Goal: Find specific page/section: Find specific page/section

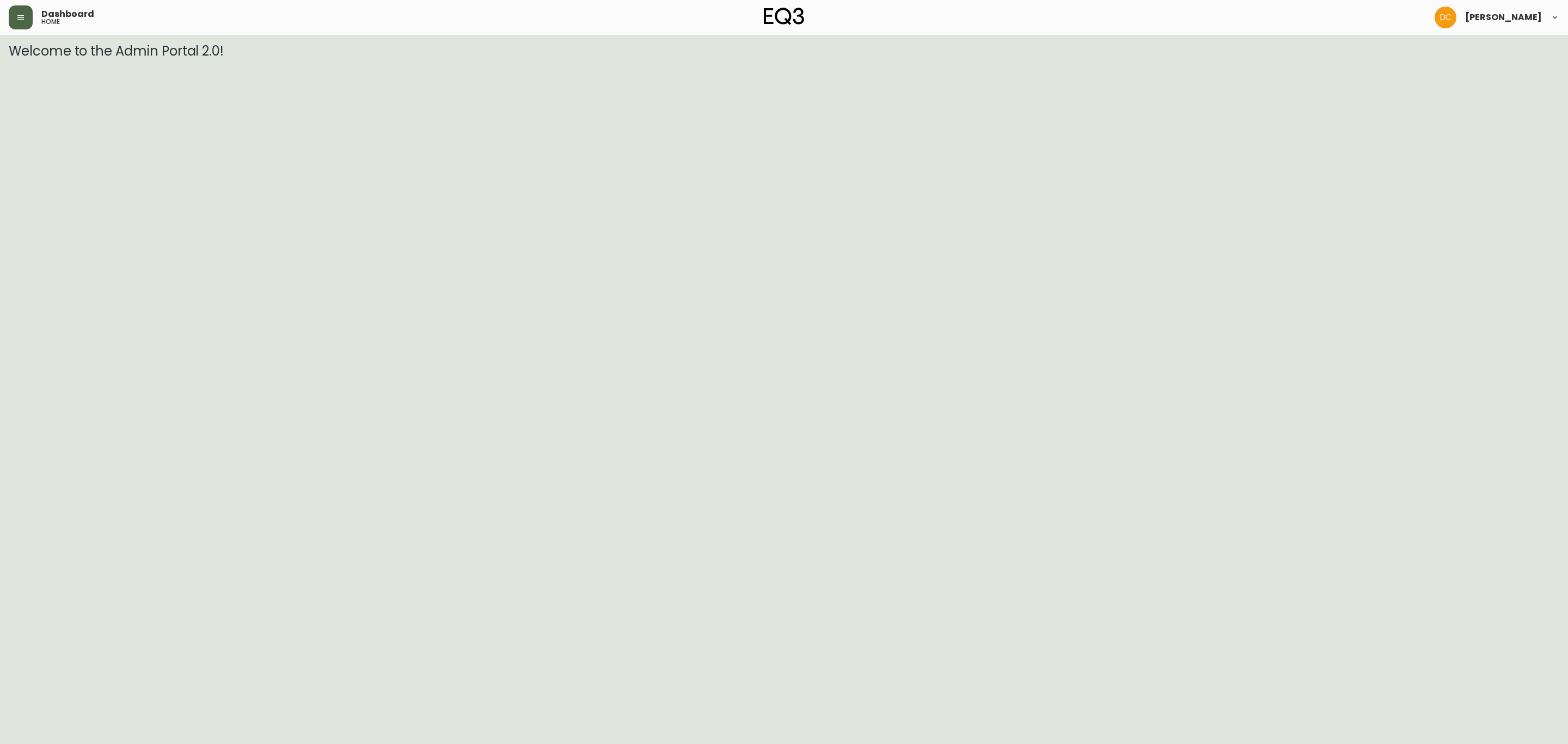
click at [16, 10] on button "button" at bounding box center [21, 17] width 24 height 24
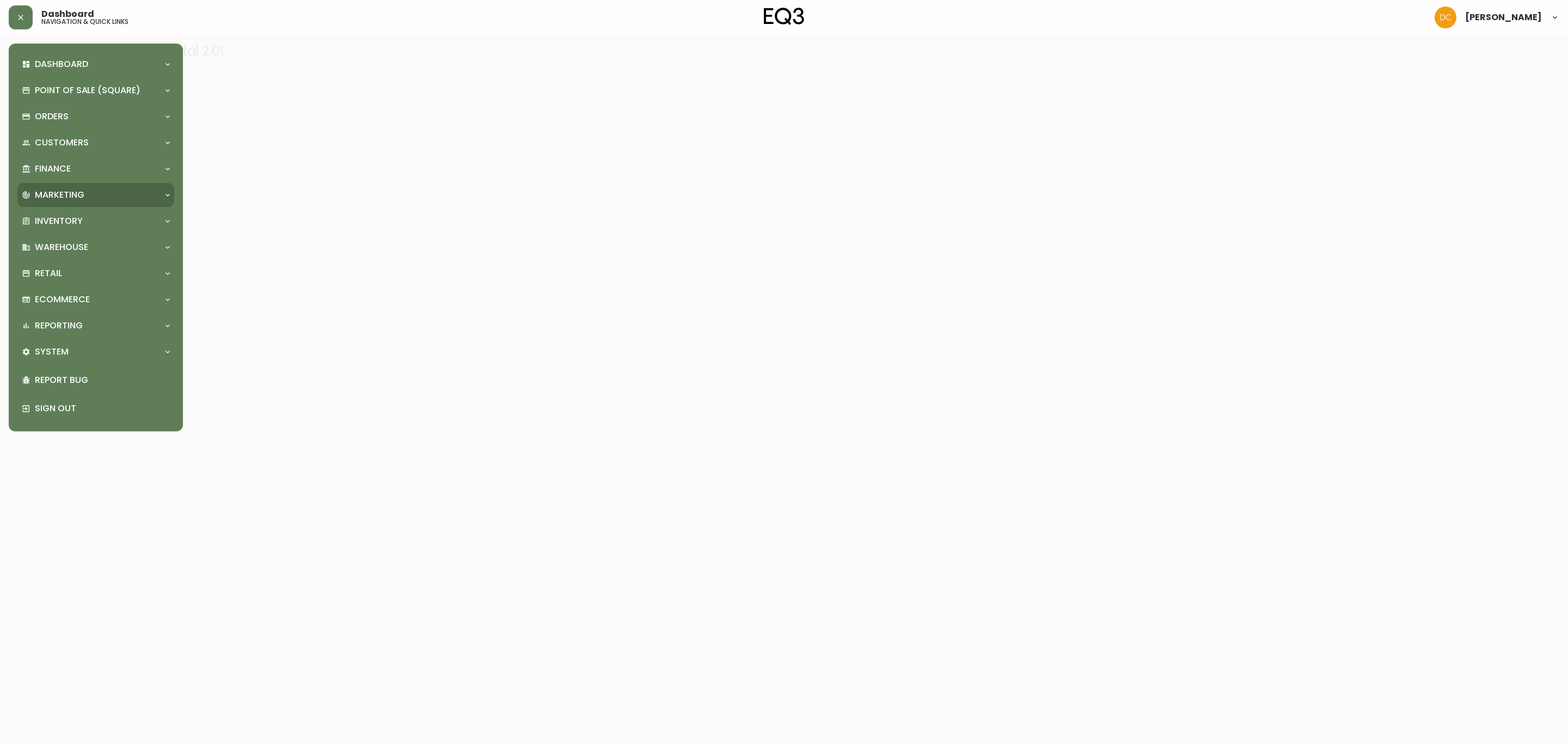
click at [92, 187] on div "Marketing" at bounding box center [96, 195] width 157 height 24
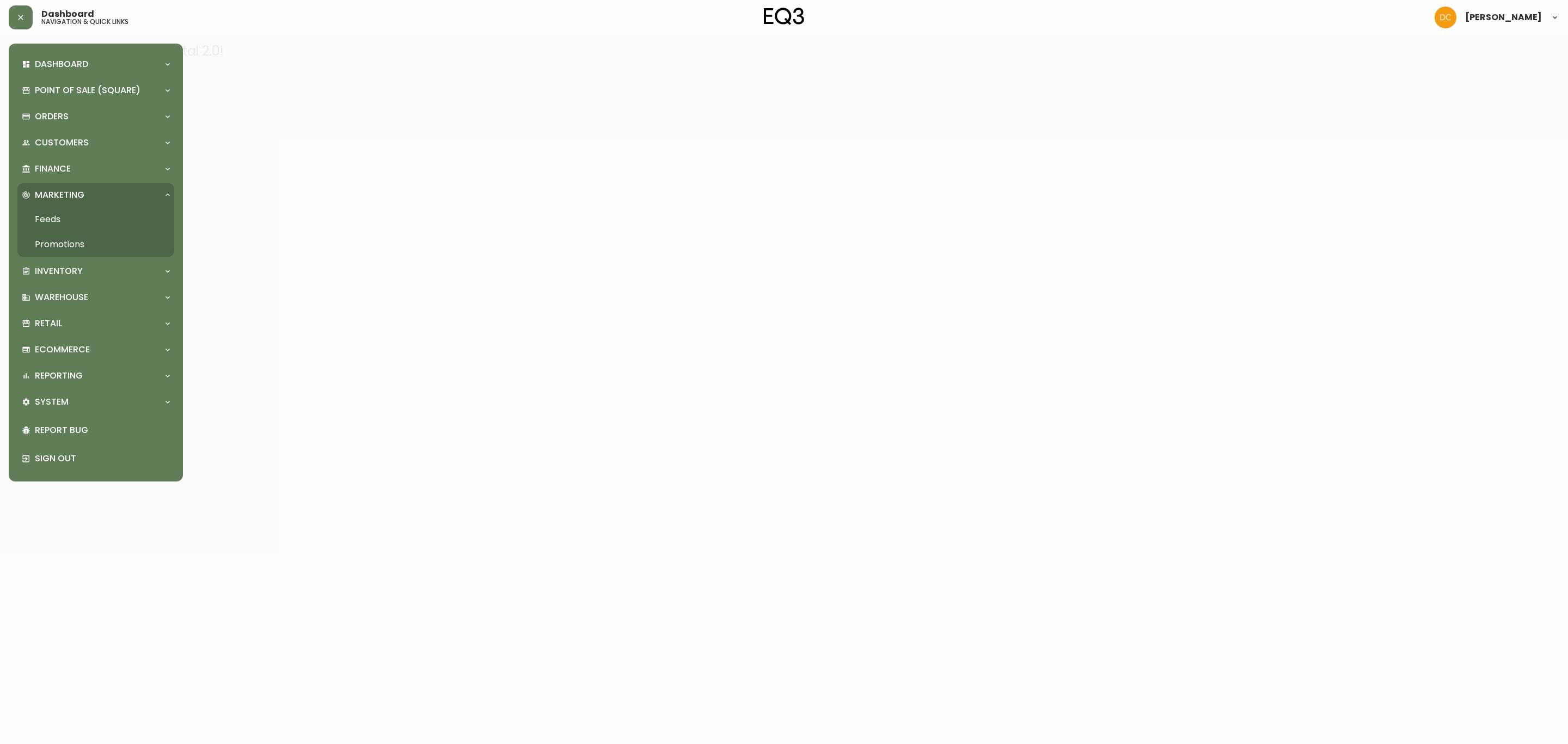
click at [89, 252] on link "Promotions" at bounding box center [96, 244] width 157 height 25
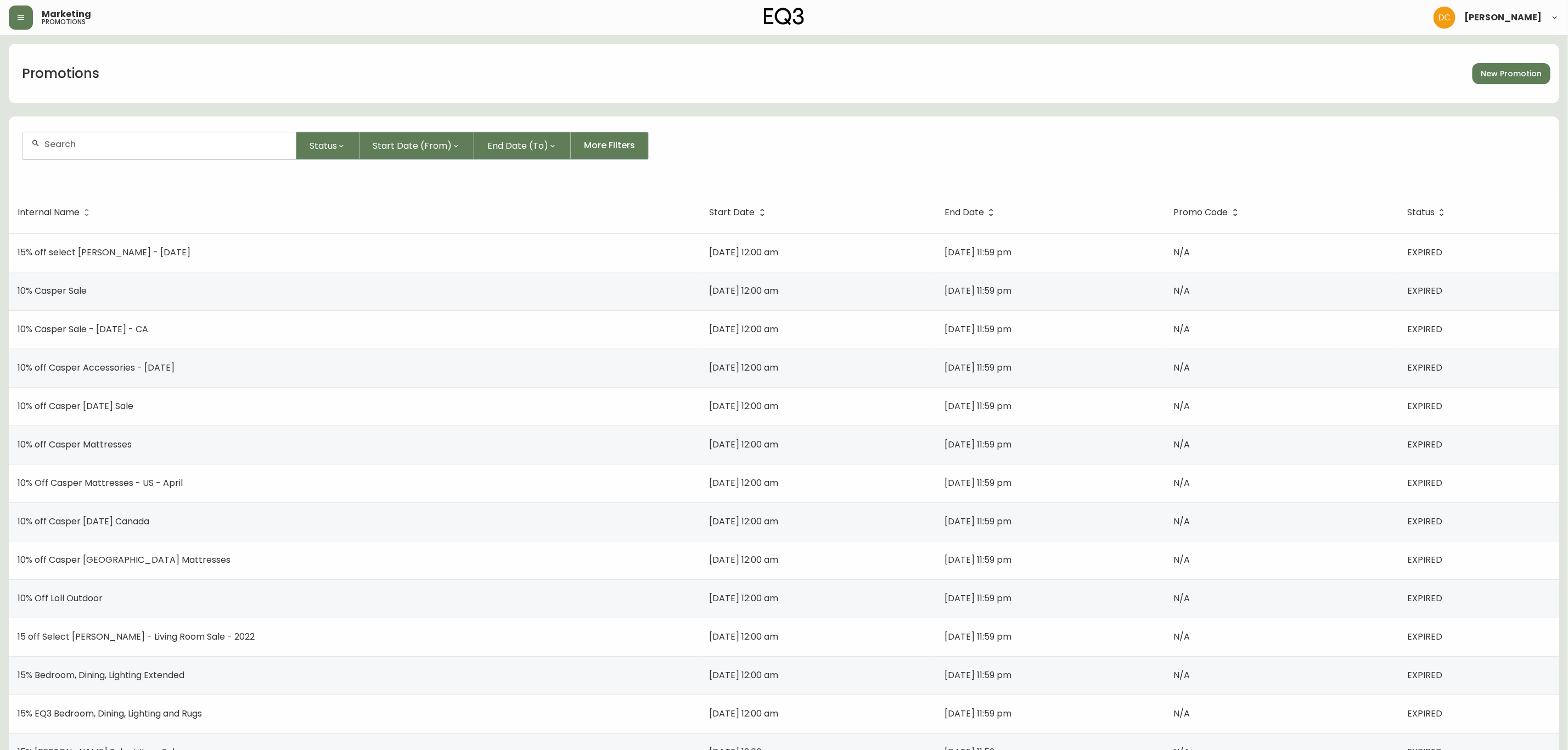
click at [275, 150] on div at bounding box center [159, 146] width 273 height 27
type input "marketing"
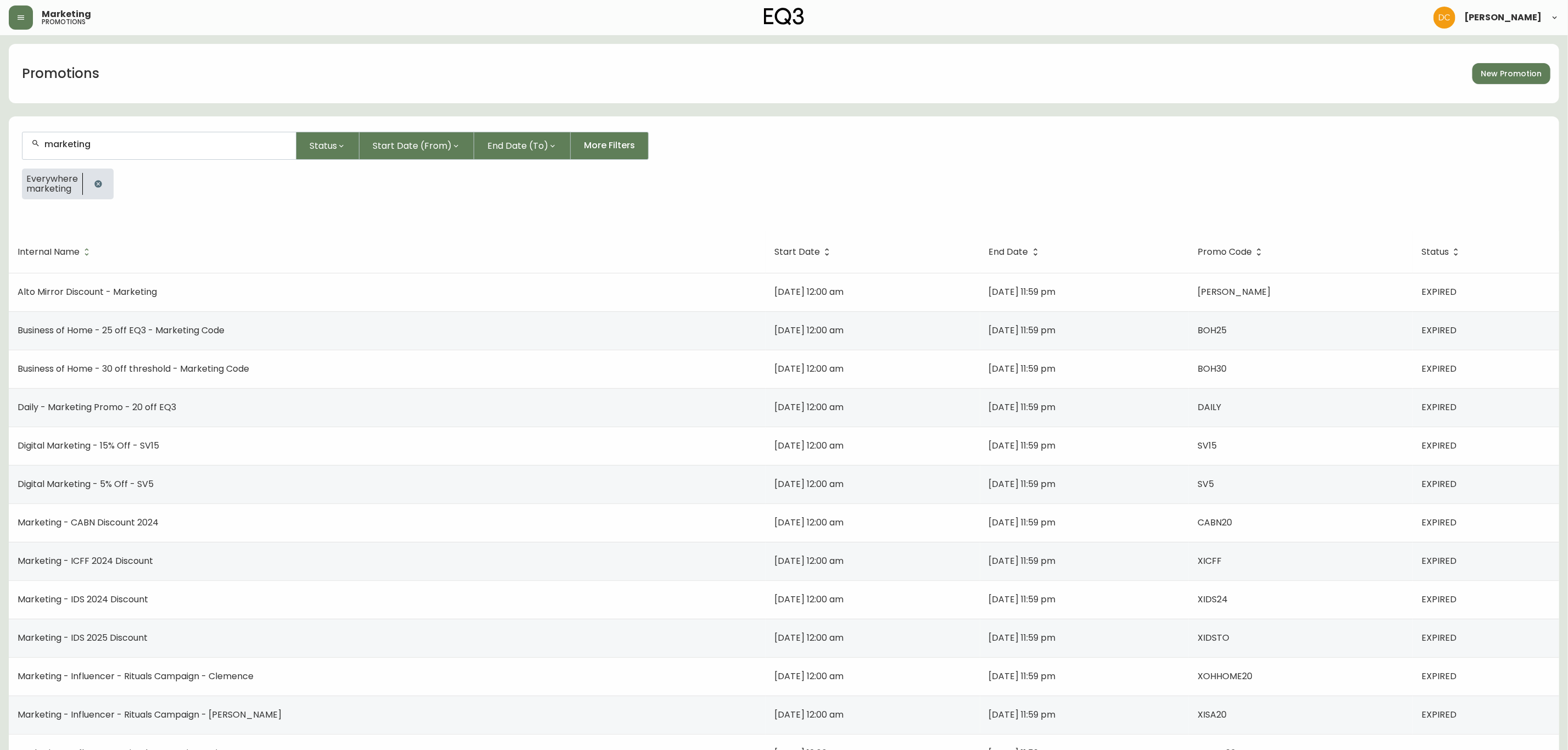
click at [188, 155] on div "marketing" at bounding box center [159, 146] width 273 height 27
click at [188, 154] on div "marketing" at bounding box center [159, 146] width 273 height 27
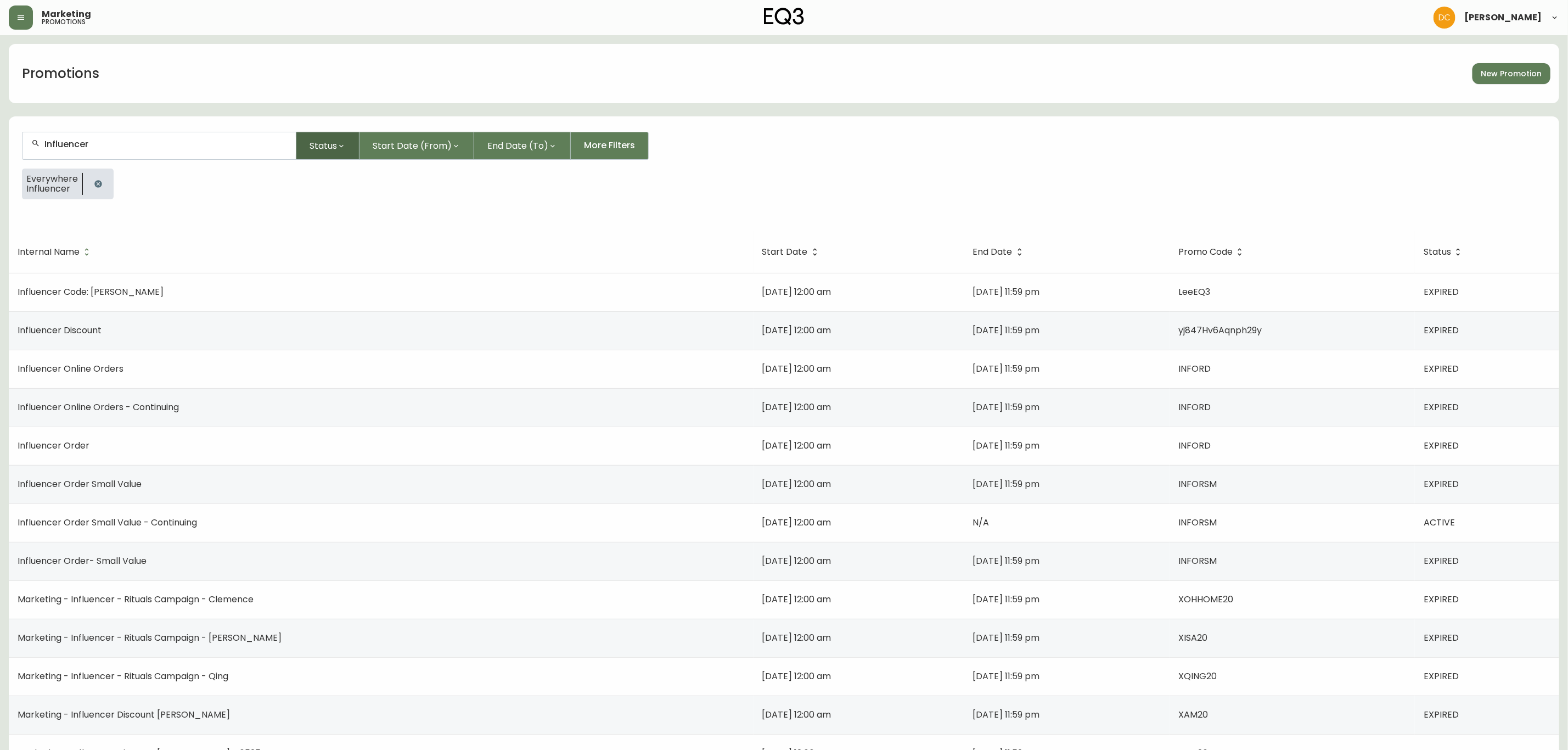
type input "Influencer"
click at [302, 157] on button "Status" at bounding box center [327, 146] width 63 height 28
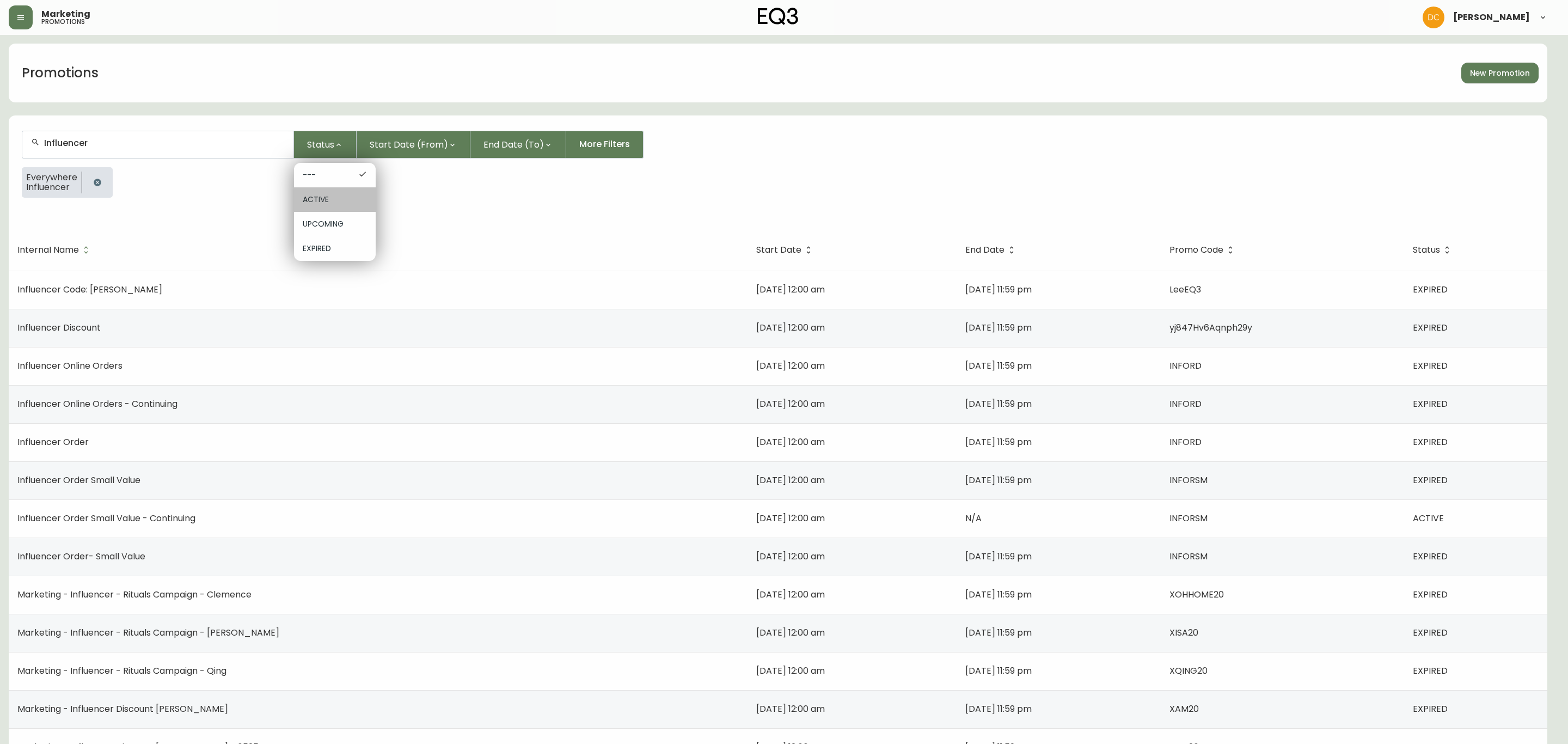
click at [335, 205] on span "ACTIVE" at bounding box center [334, 199] width 64 height 11
